Goal: Task Accomplishment & Management: Use online tool/utility

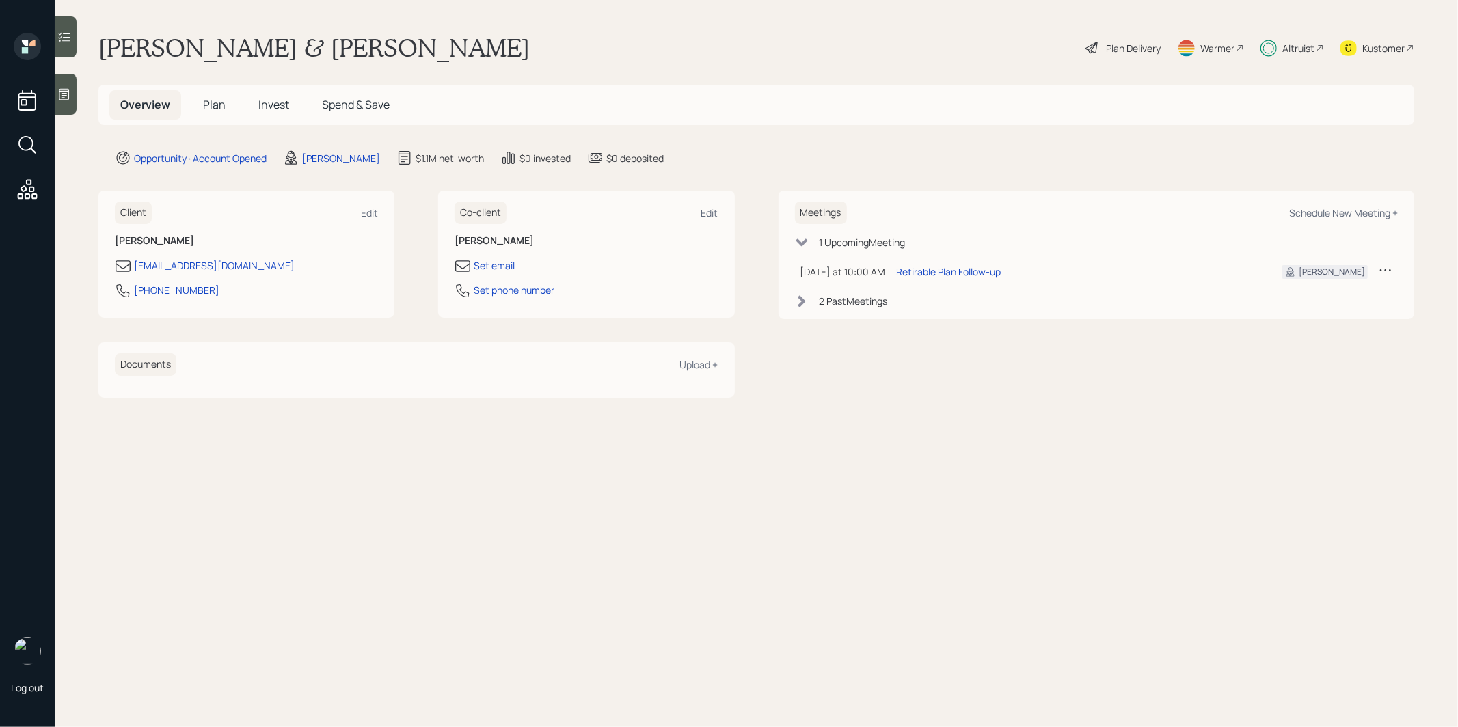
click at [280, 100] on span "Invest" at bounding box center [273, 104] width 31 height 15
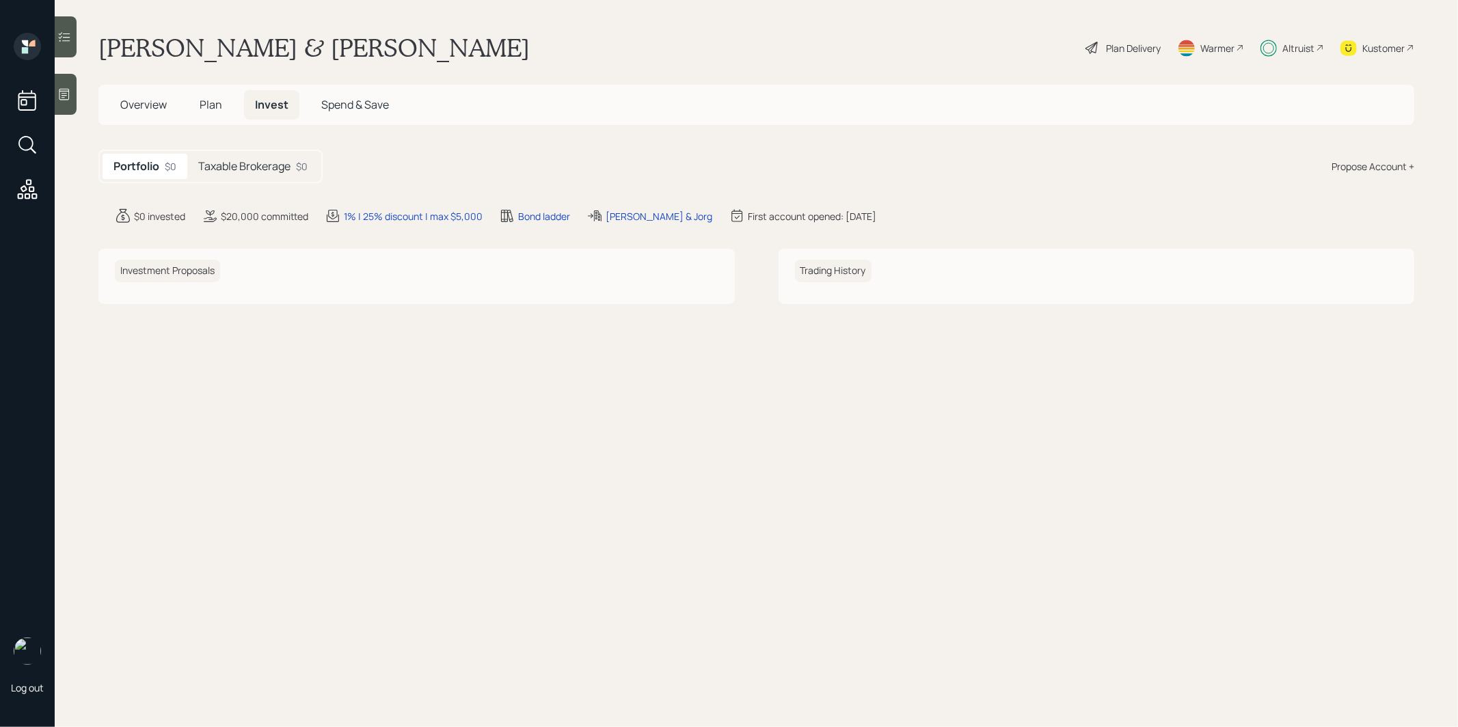
click at [238, 175] on div "Taxable Brokerage $0" at bounding box center [252, 166] width 131 height 25
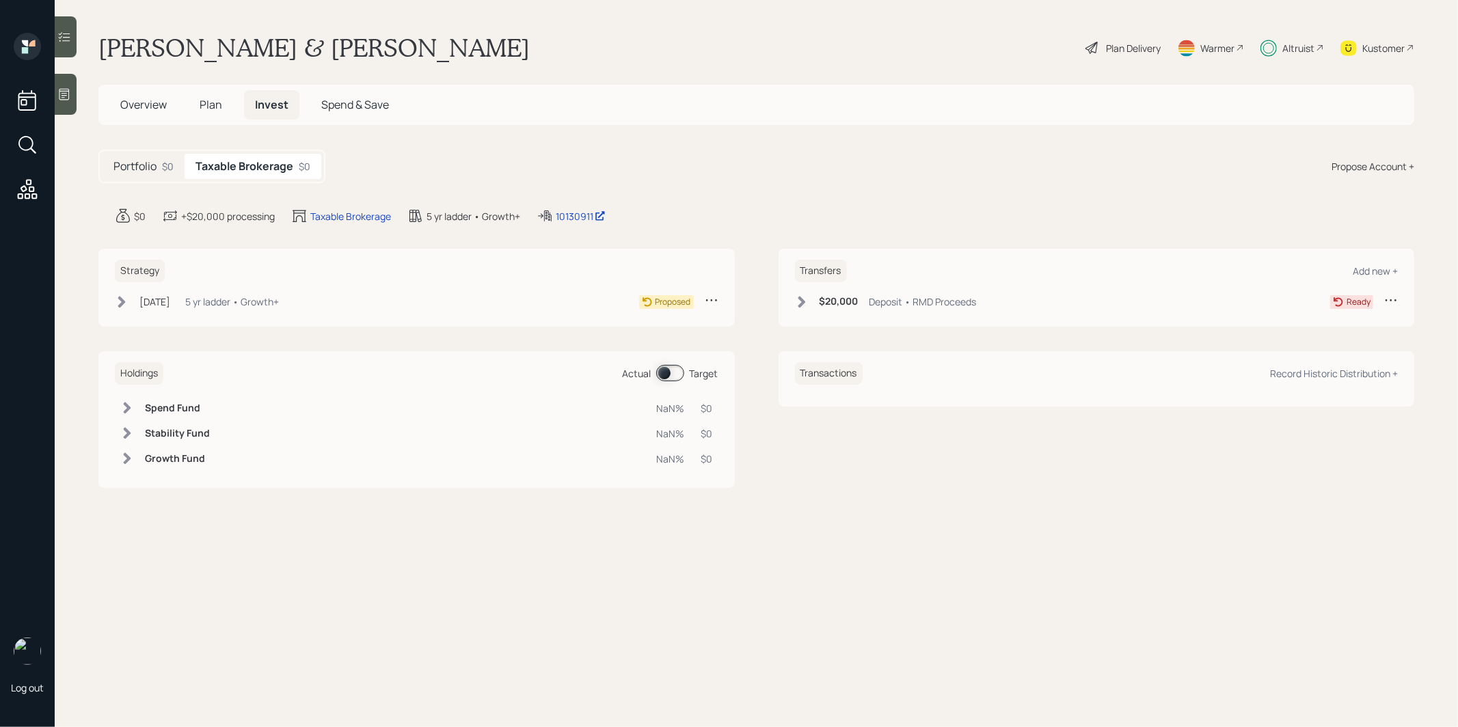
click at [123, 297] on icon at bounding box center [122, 302] width 14 height 14
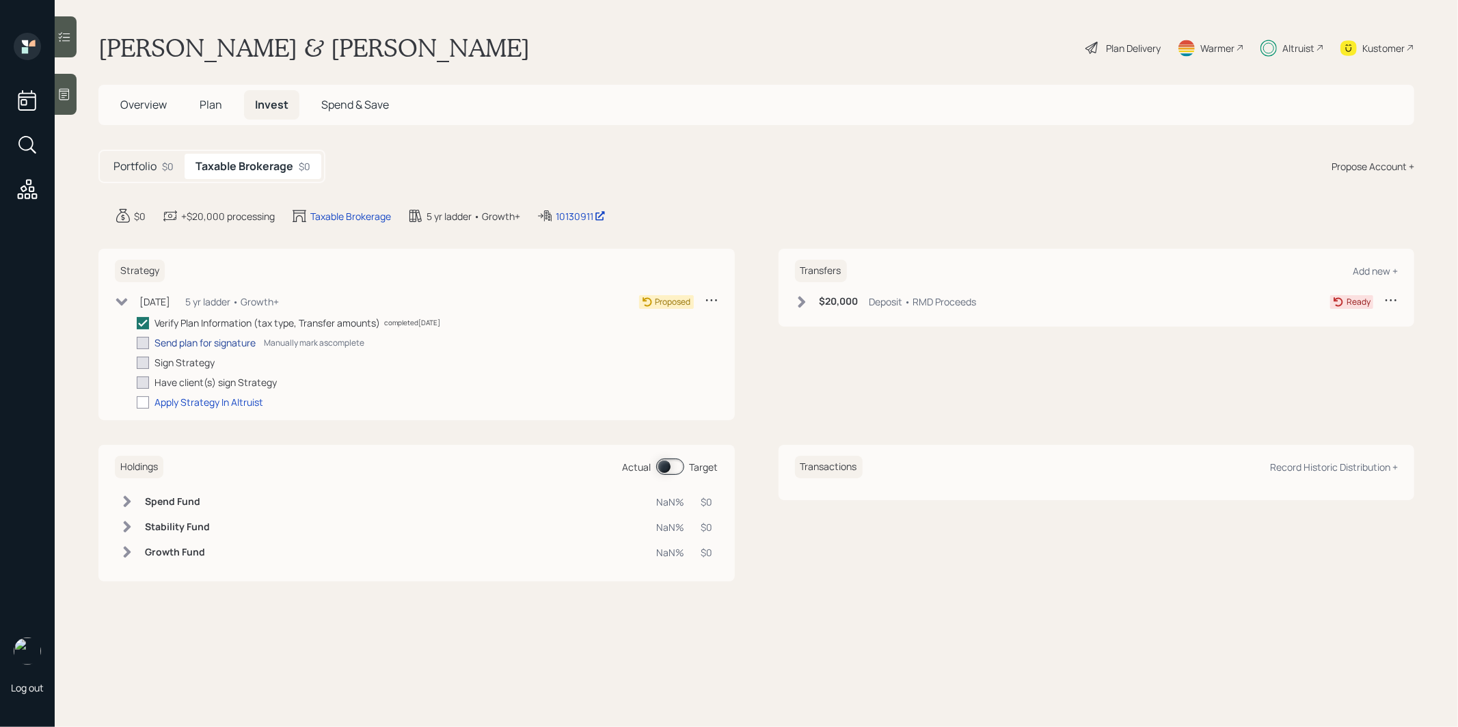
click at [172, 343] on div "Send plan for signature" at bounding box center [204, 343] width 101 height 14
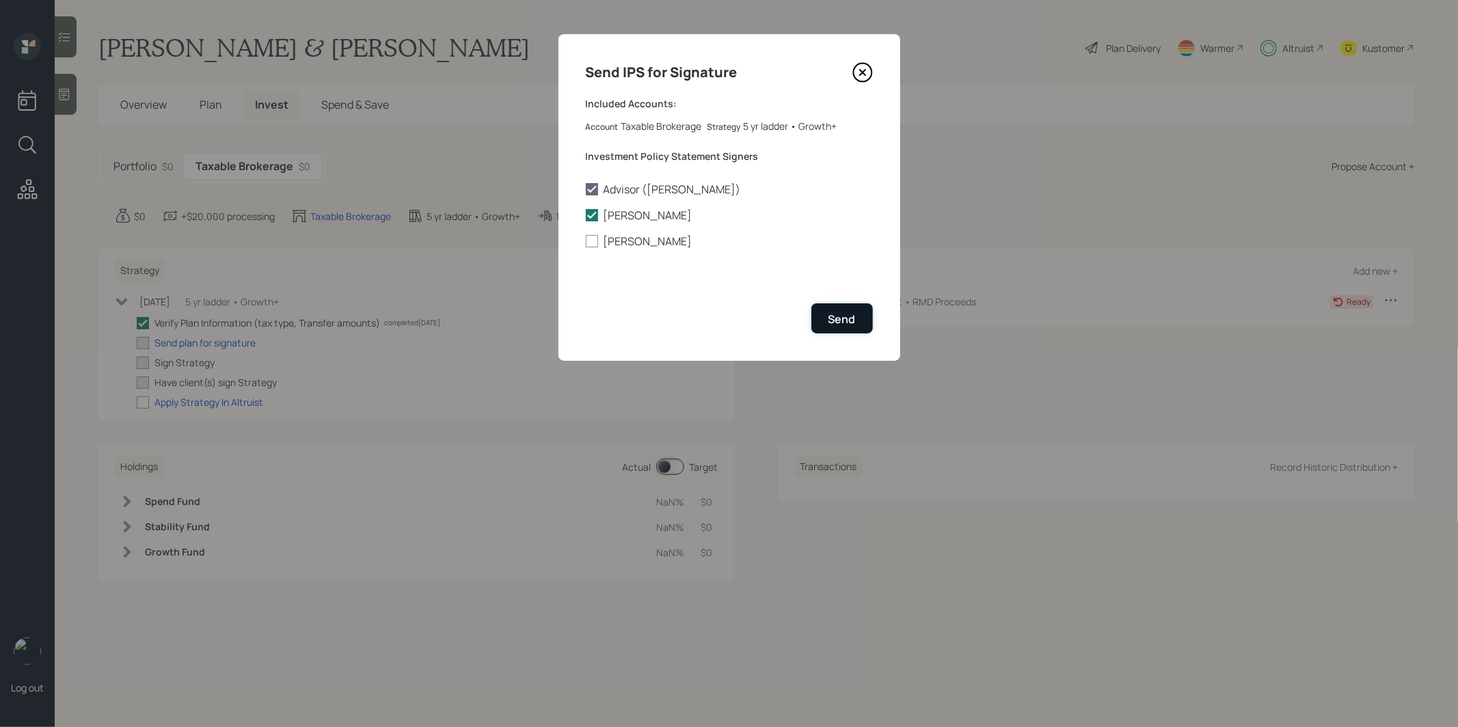
click at [839, 308] on button "Send" at bounding box center [842, 317] width 62 height 29
checkbox input "true"
